Goal: Information Seeking & Learning: Learn about a topic

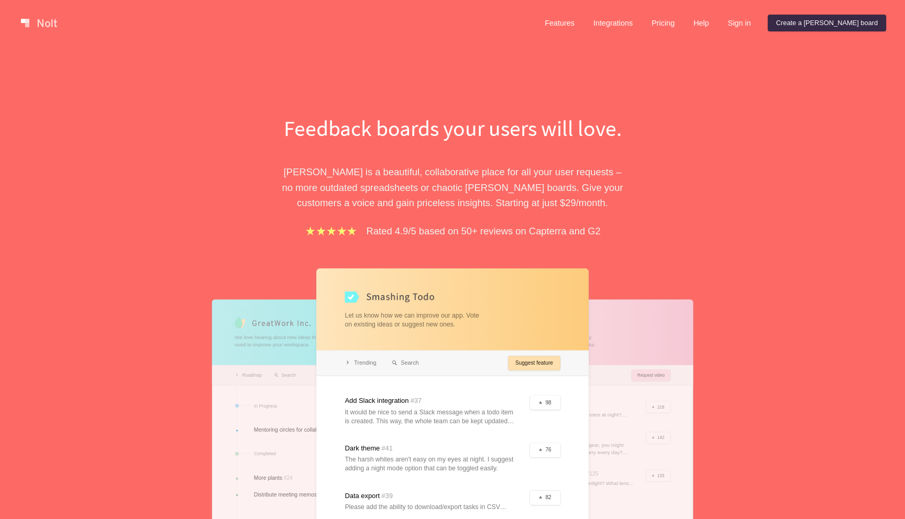
click at [242, 180] on div "Feedback boards your users will love. [PERSON_NAME] is a beautiful, collaborati…" at bounding box center [452, 381] width 471 height 537
click at [242, 180] on div "Feedback boards your users will love. Nolt is a beautiful, collaborative place …" at bounding box center [452, 381] width 471 height 537
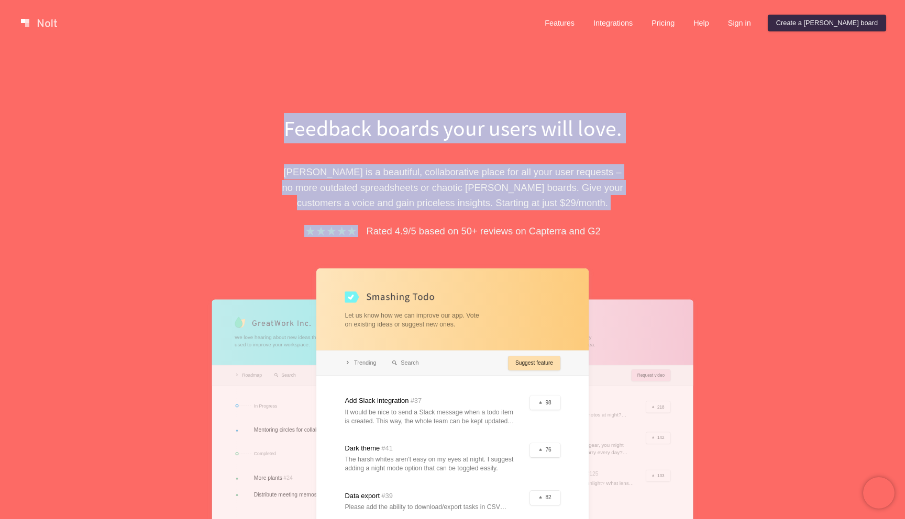
drag, startPoint x: 242, startPoint y: 180, endPoint x: 242, endPoint y: 107, distance: 73.3
click at [242, 107] on div "Feedback boards your users will love. Nolt is a beautiful, collaborative place …" at bounding box center [452, 354] width 905 height 616
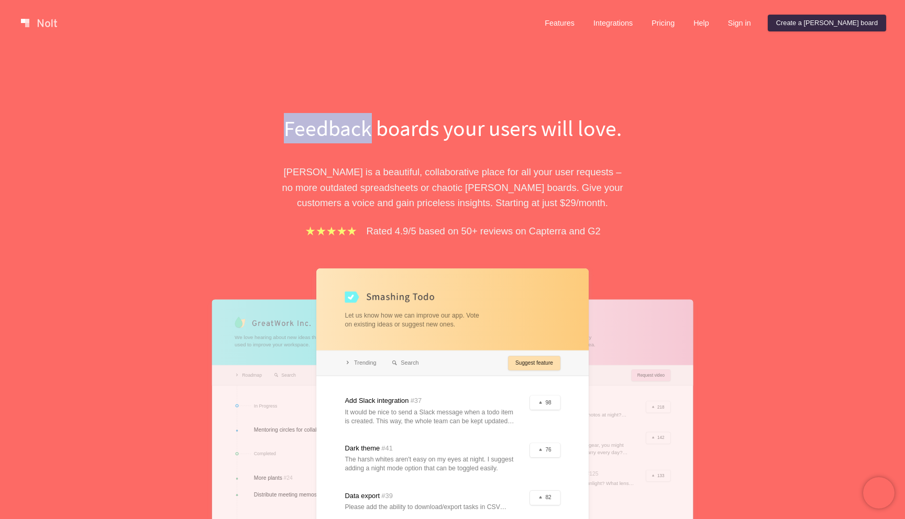
click at [242, 107] on div "Feedback boards your users will love. Nolt is a beautiful, collaborative place …" at bounding box center [452, 354] width 905 height 616
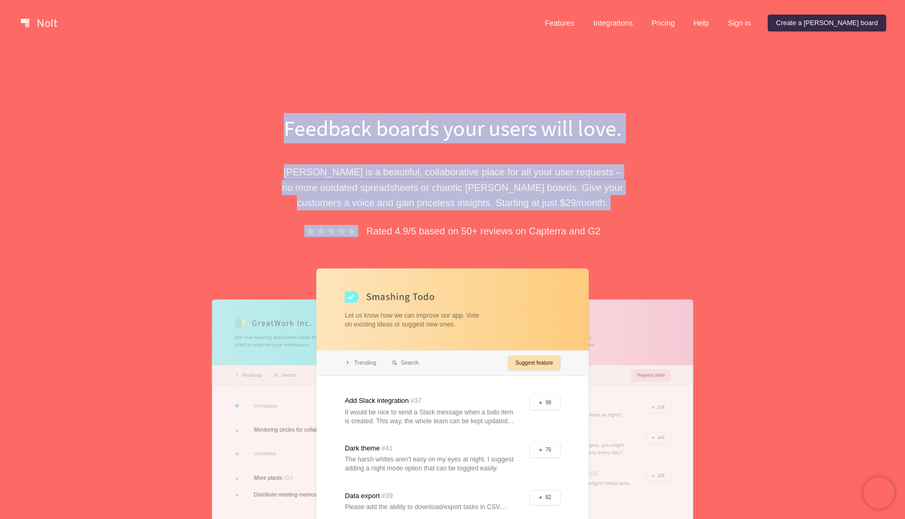
drag, startPoint x: 242, startPoint y: 107, endPoint x: 228, endPoint y: 234, distance: 127.5
click at [228, 234] on div "Feedback boards your users will love. Nolt is a beautiful, collaborative place …" at bounding box center [452, 354] width 905 height 616
click at [228, 234] on div "Feedback boards your users will love. Nolt is a beautiful, collaborative place …" at bounding box center [452, 381] width 471 height 537
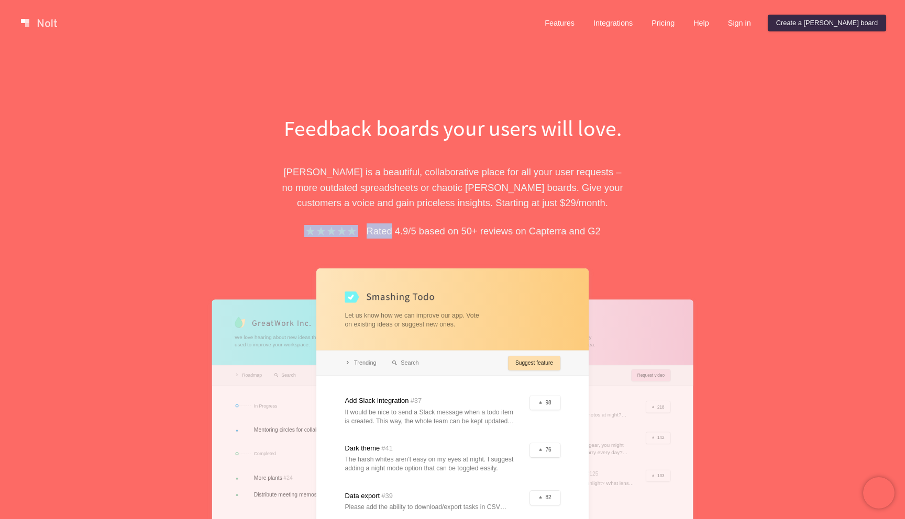
click at [228, 234] on div "Feedback boards your users will love. Nolt is a beautiful, collaborative place …" at bounding box center [452, 381] width 471 height 537
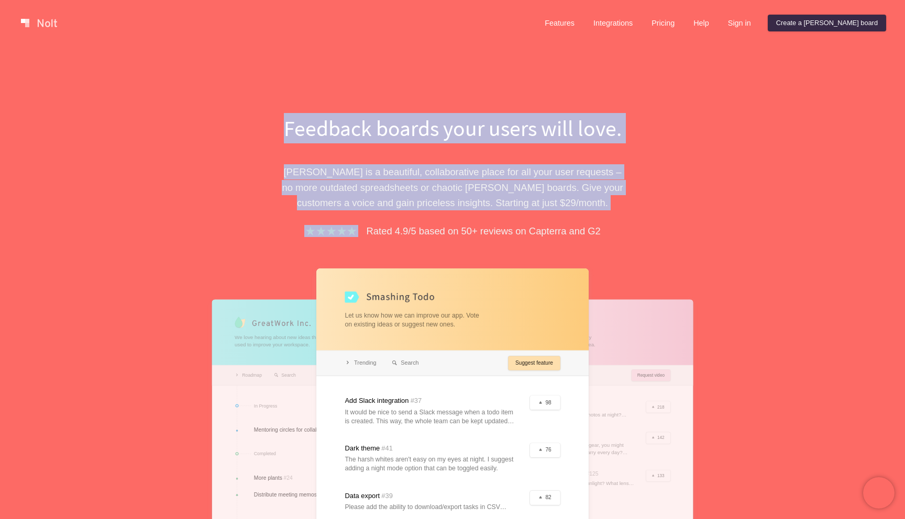
drag, startPoint x: 228, startPoint y: 234, endPoint x: 228, endPoint y: 121, distance: 112.6
click at [228, 121] on div "Feedback boards your users will love. Nolt is a beautiful, collaborative place …" at bounding box center [452, 381] width 471 height 537
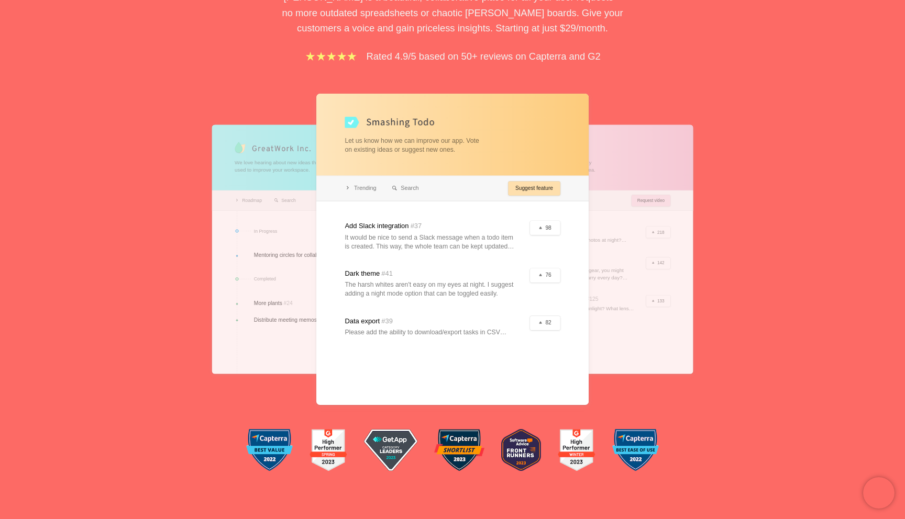
scroll to position [175, 0]
click at [185, 161] on div "Feedback boards your users will love. Nolt is a beautiful, collaborative place …" at bounding box center [452, 179] width 905 height 616
click at [185, 135] on div "Feedback boards your users will love. Nolt is a beautiful, collaborative place …" at bounding box center [452, 179] width 905 height 616
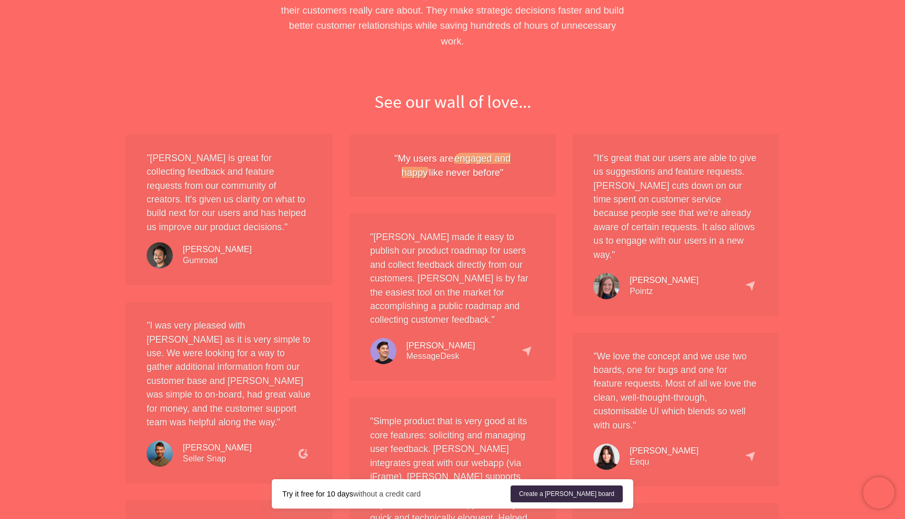
scroll to position [866, 0]
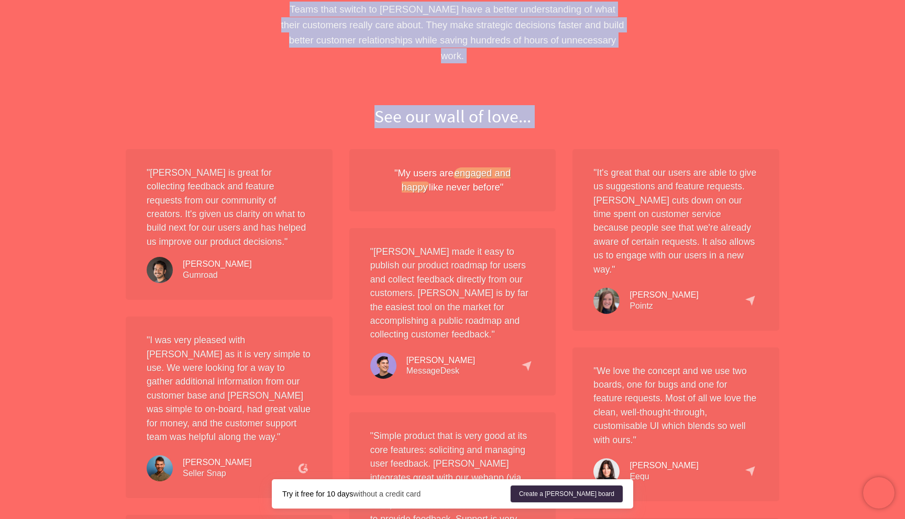
drag, startPoint x: 189, startPoint y: 104, endPoint x: 198, endPoint y: 45, distance: 59.9
click at [198, 45] on div "Features Integrations Pricing Help Sign in Create a Nolt board Menu Feedback bo…" at bounding box center [452, 412] width 905 height 2556
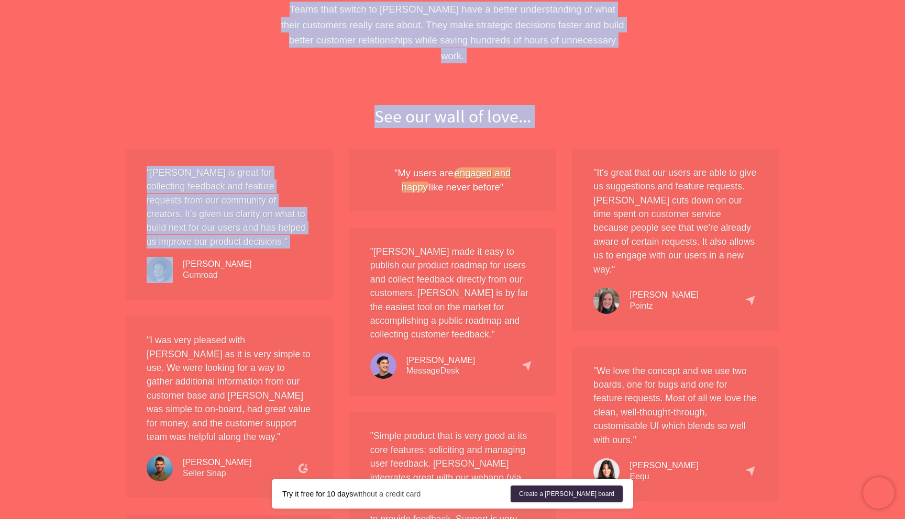
drag, startPoint x: 198, startPoint y: 45, endPoint x: 65, endPoint y: 258, distance: 251.4
click at [65, 258] on div "Features Integrations Pricing Help Sign in Create a Nolt board Menu Feedback bo…" at bounding box center [452, 412] width 905 height 2556
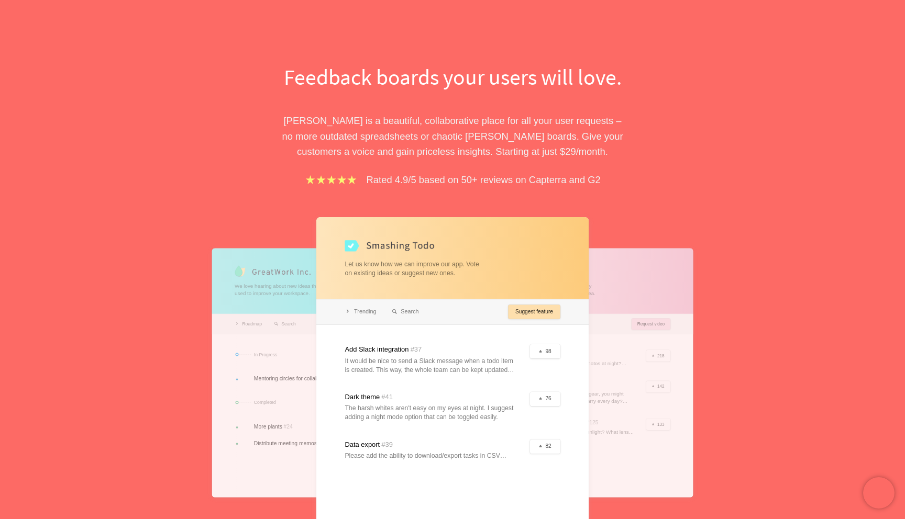
scroll to position [0, 0]
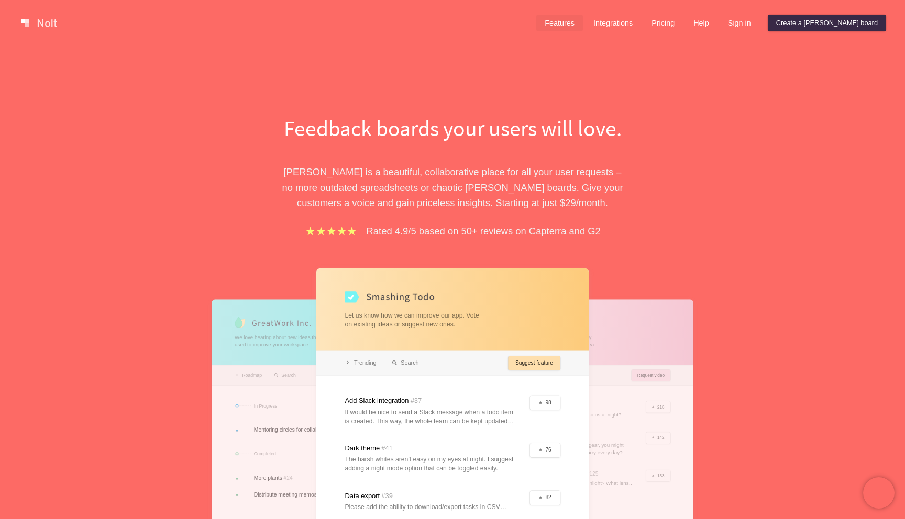
click at [583, 16] on link "Features" at bounding box center [559, 23] width 47 height 17
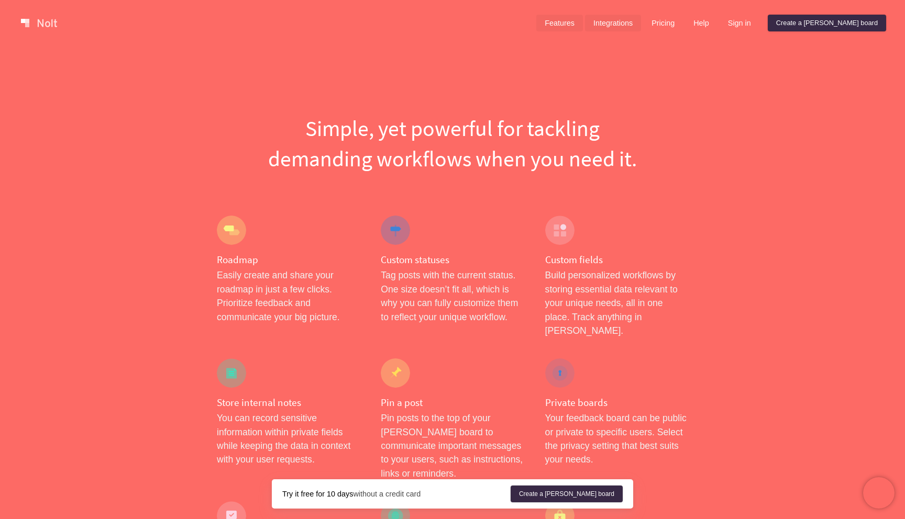
click at [641, 28] on link "Integrations" at bounding box center [613, 23] width 56 height 17
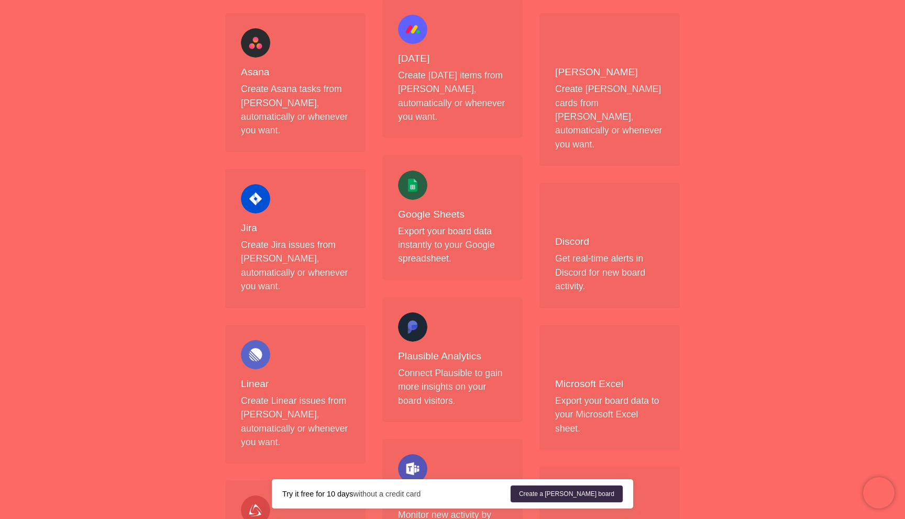
scroll to position [361, 0]
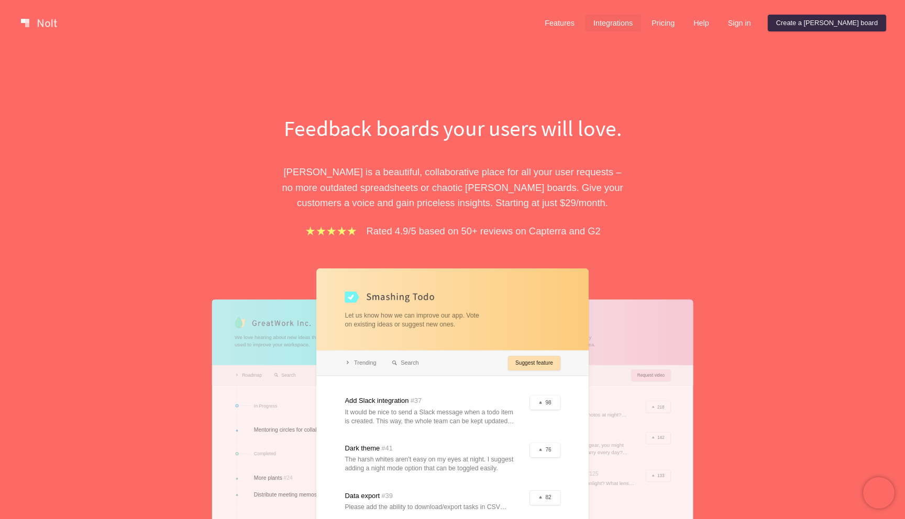
click at [641, 22] on link "Integrations" at bounding box center [613, 23] width 56 height 17
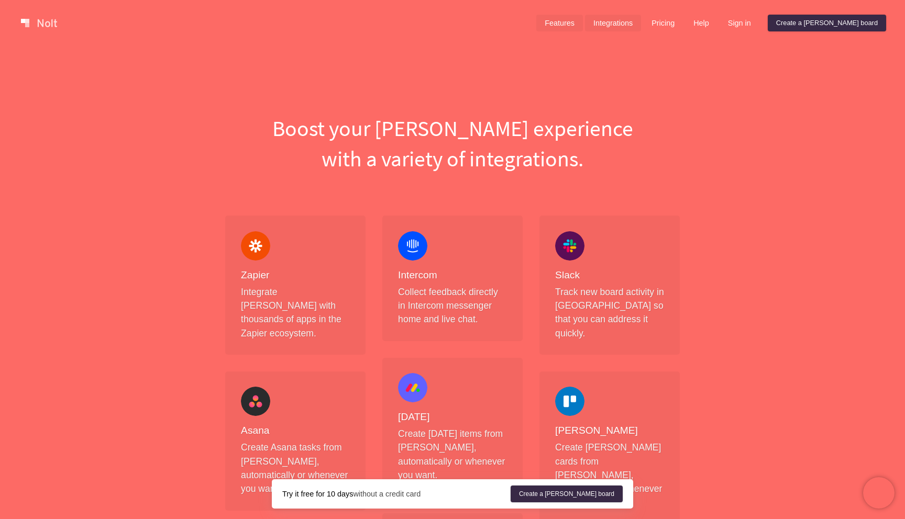
click at [583, 25] on link "Features" at bounding box center [559, 23] width 47 height 17
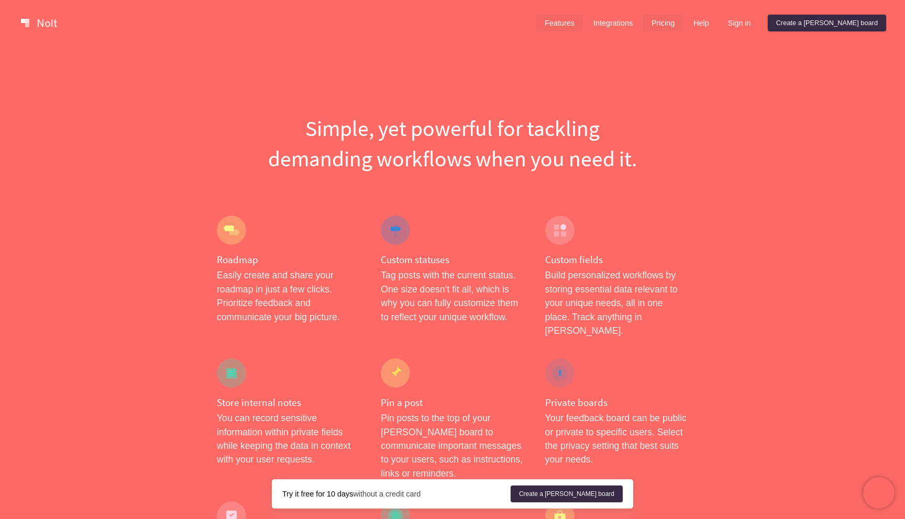
click at [683, 22] on link "Pricing" at bounding box center [663, 23] width 40 height 17
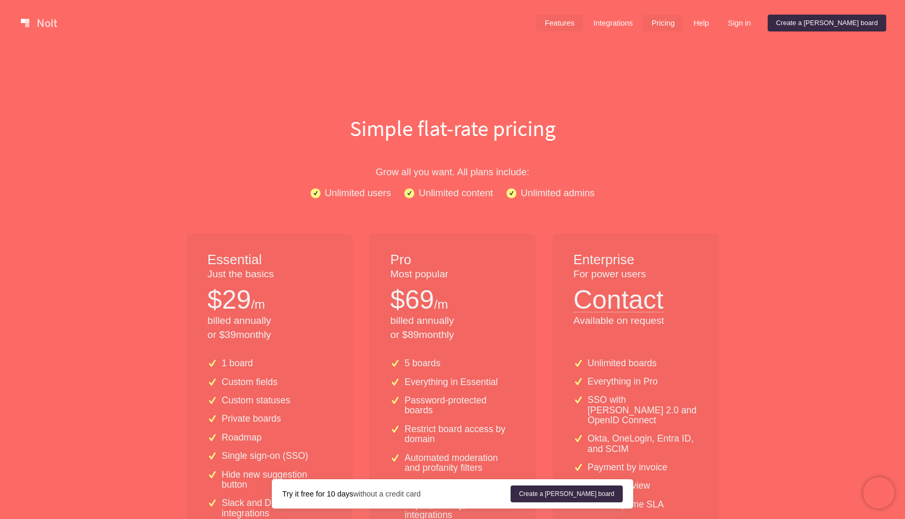
click at [583, 27] on link "Features" at bounding box center [559, 23] width 47 height 17
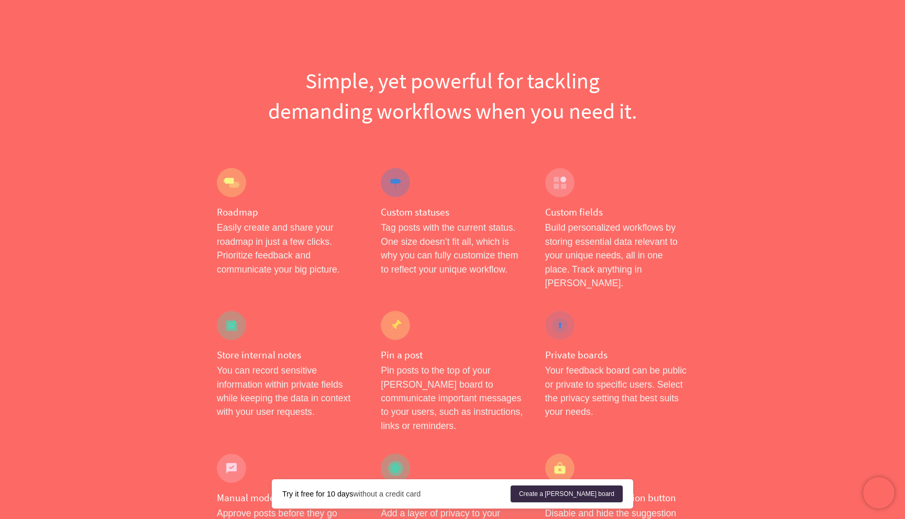
scroll to position [113, 0]
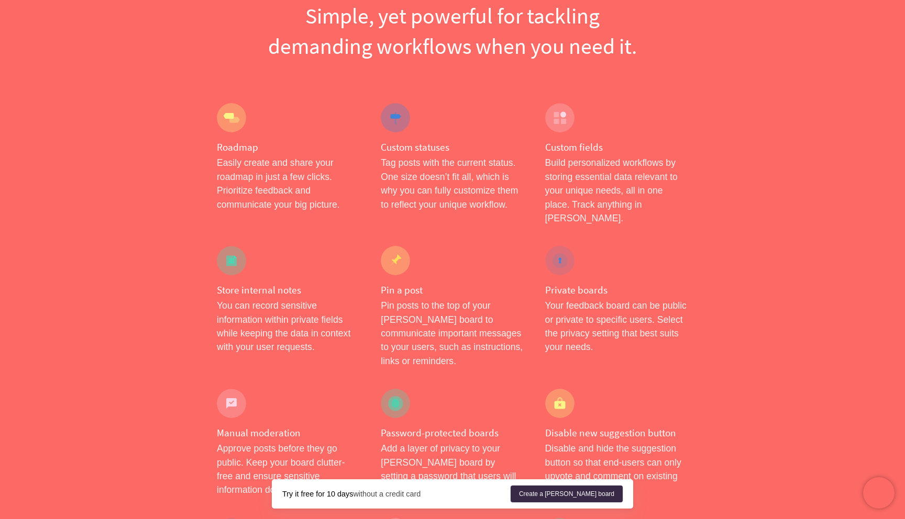
click at [283, 61] on h1 "Simple, yet powerful for tackling demanding workflows when you need it." at bounding box center [452, 31] width 471 height 61
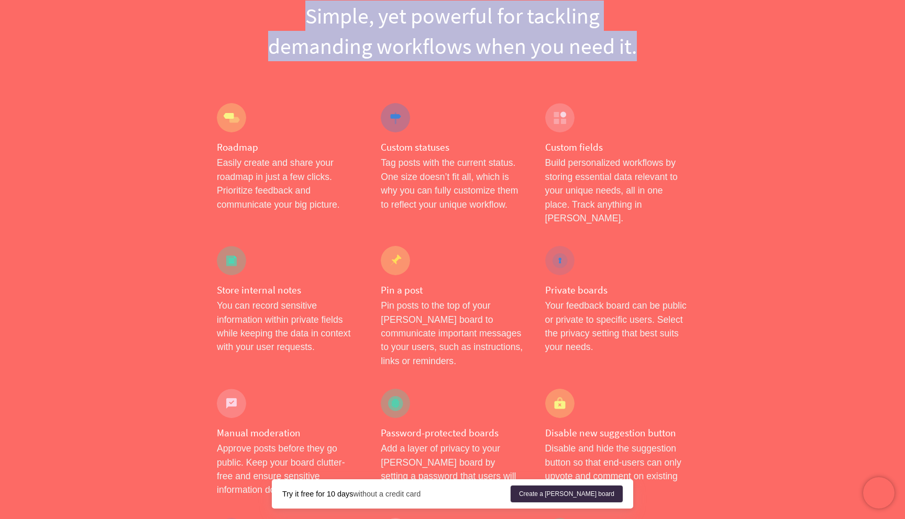
drag, startPoint x: 283, startPoint y: 61, endPoint x: 280, endPoint y: 26, distance: 34.7
click at [280, 26] on h1 "Simple, yet powerful for tackling demanding workflows when you need it." at bounding box center [452, 31] width 471 height 61
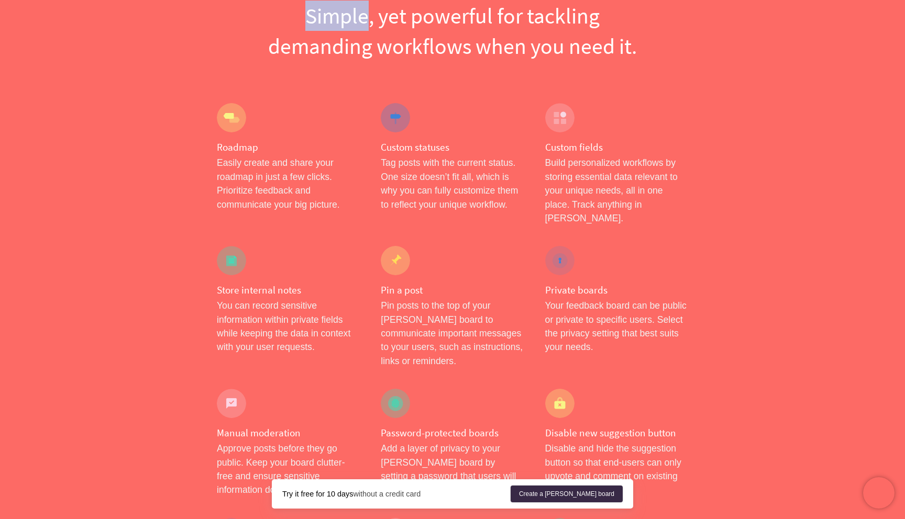
click at [280, 26] on h1 "Simple, yet powerful for tackling demanding workflows when you need it." at bounding box center [452, 31] width 471 height 61
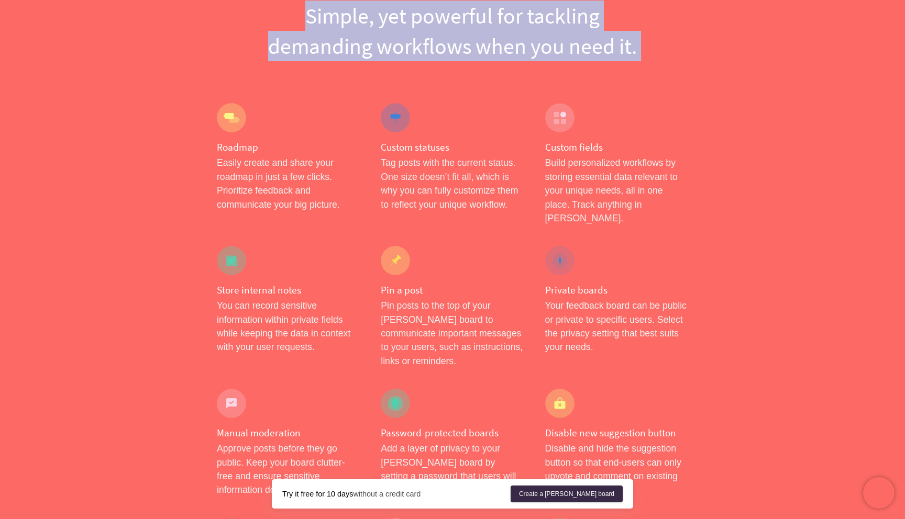
drag, startPoint x: 280, startPoint y: 26, endPoint x: 280, endPoint y: 72, distance: 46.1
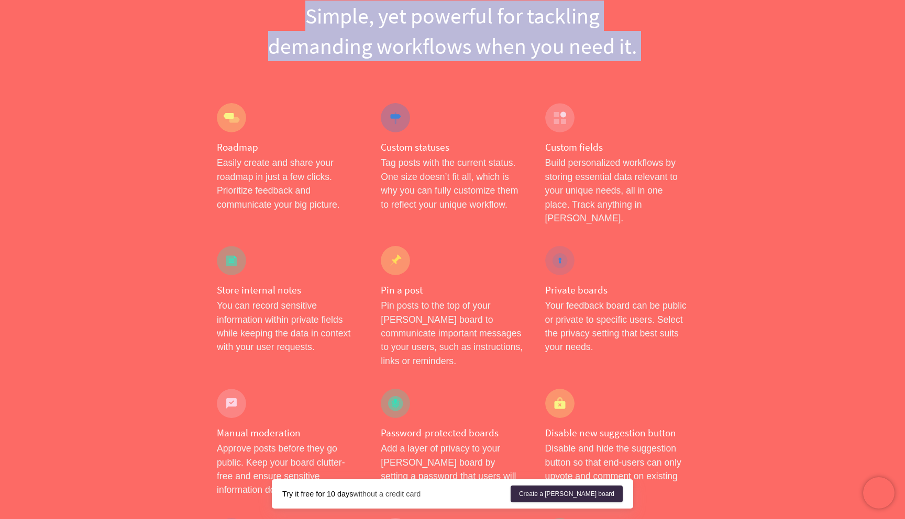
drag, startPoint x: 280, startPoint y: 72, endPoint x: 297, endPoint y: 24, distance: 51.5
click at [297, 24] on h1 "Simple, yet powerful for tackling demanding workflows when you need it." at bounding box center [452, 31] width 471 height 61
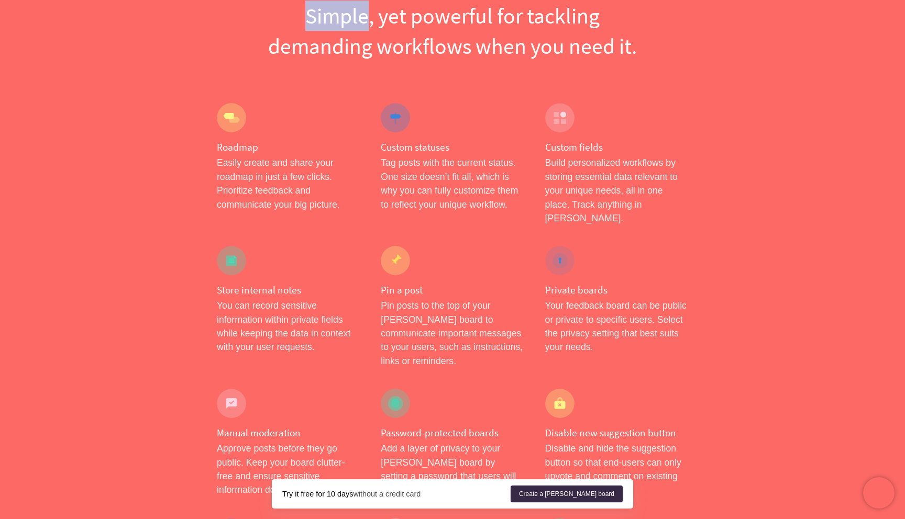
click at [297, 24] on h1 "Simple, yet powerful for tackling demanding workflows when you need it." at bounding box center [452, 31] width 471 height 61
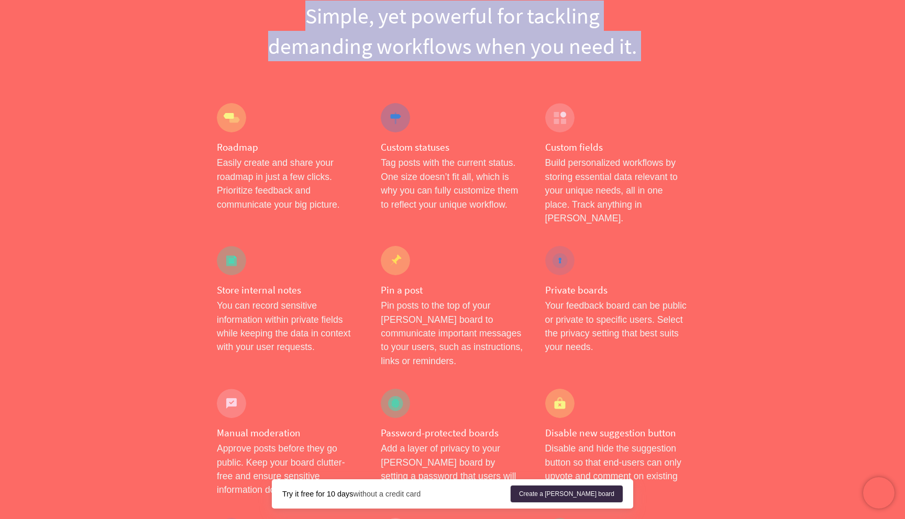
drag, startPoint x: 297, startPoint y: 24, endPoint x: 297, endPoint y: 64, distance: 40.3
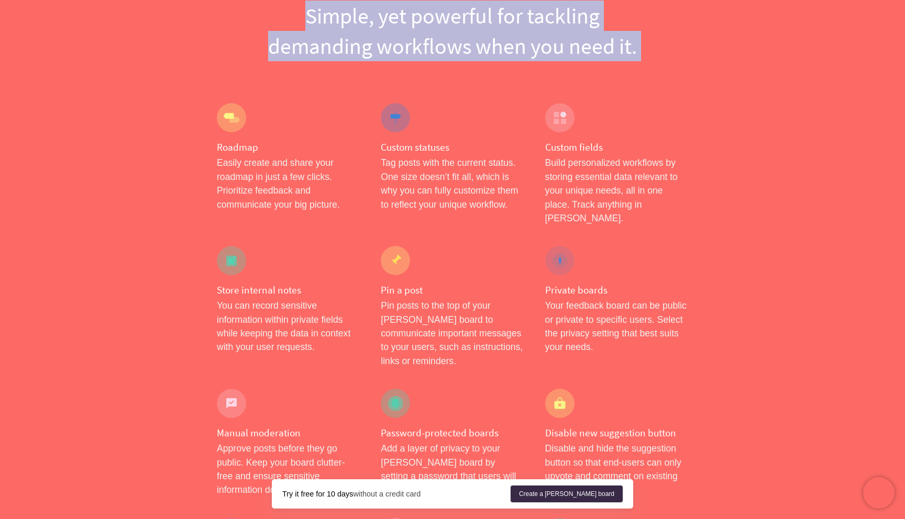
drag, startPoint x: 297, startPoint y: 64, endPoint x: 314, endPoint y: 11, distance: 55.5
click at [314, 11] on h1 "Simple, yet powerful for tackling demanding workflows when you need it." at bounding box center [452, 31] width 471 height 61
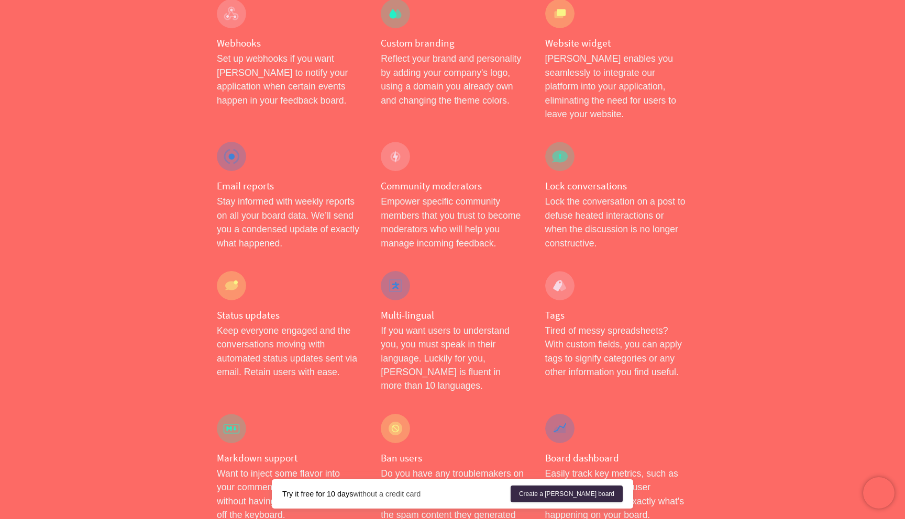
scroll to position [1132, 0]
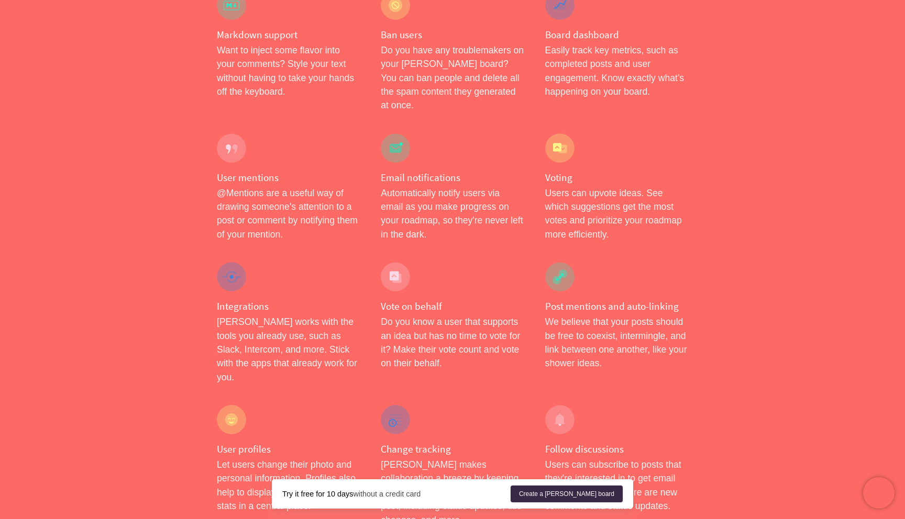
click at [664, 458] on p "Users can subscribe to posts that they're interested in to get email notificati…" at bounding box center [616, 486] width 143 height 56
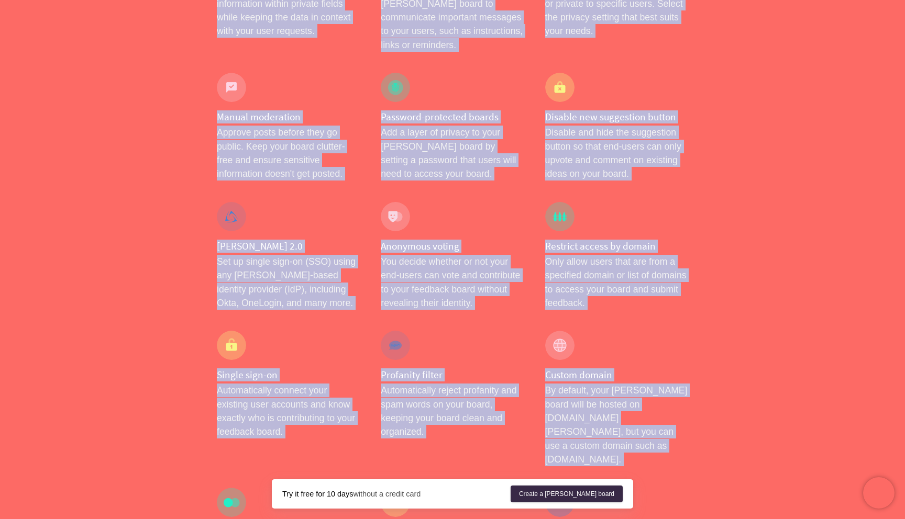
scroll to position [0, 0]
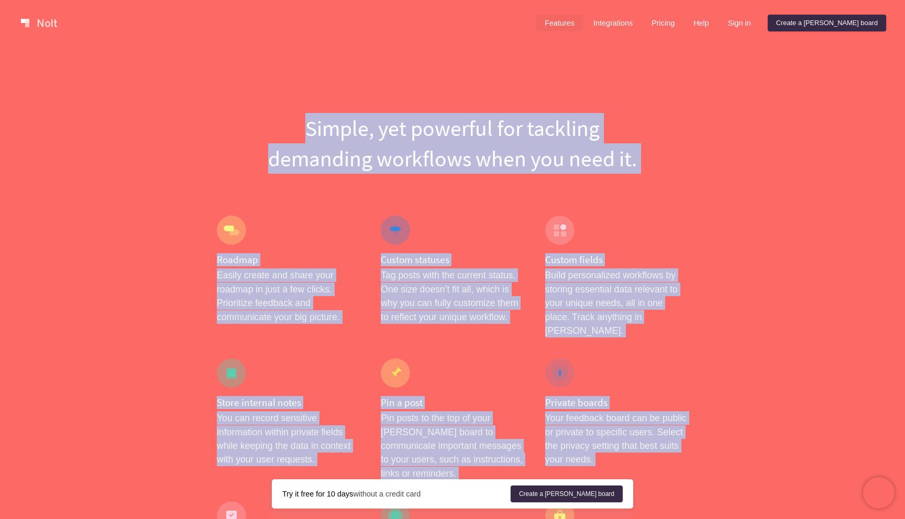
drag, startPoint x: 664, startPoint y: 359, endPoint x: 691, endPoint y: -64, distance: 423.5
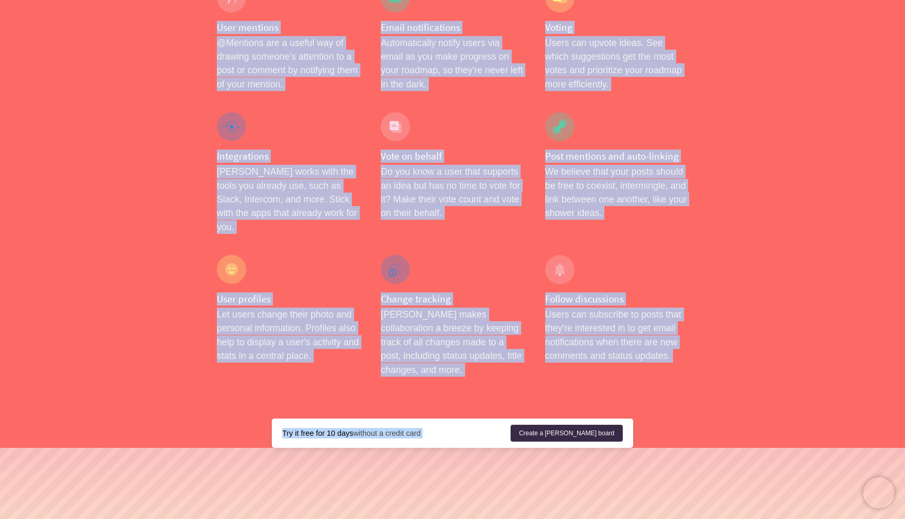
scroll to position [1639, 0]
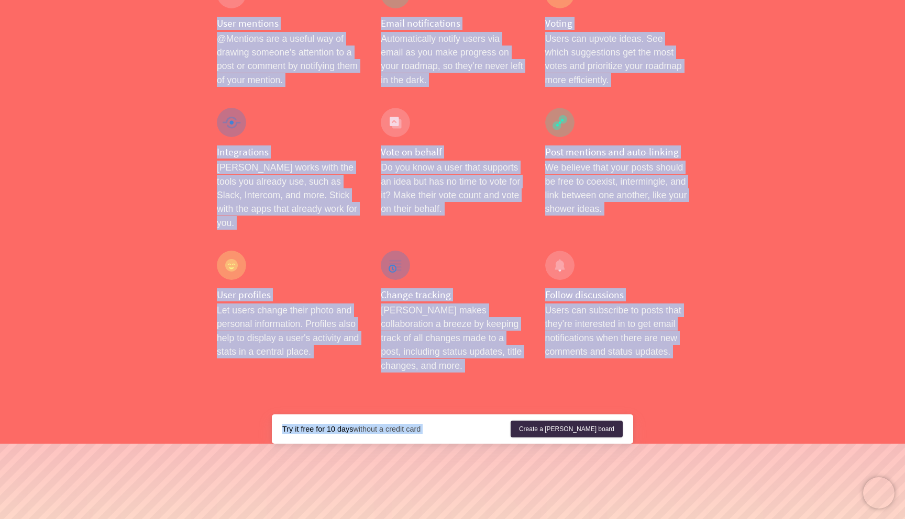
click at [681, 161] on p "We believe that your posts should be free to coexist, intermingle, and link bet…" at bounding box center [616, 189] width 143 height 56
